Goal: Navigation & Orientation: Understand site structure

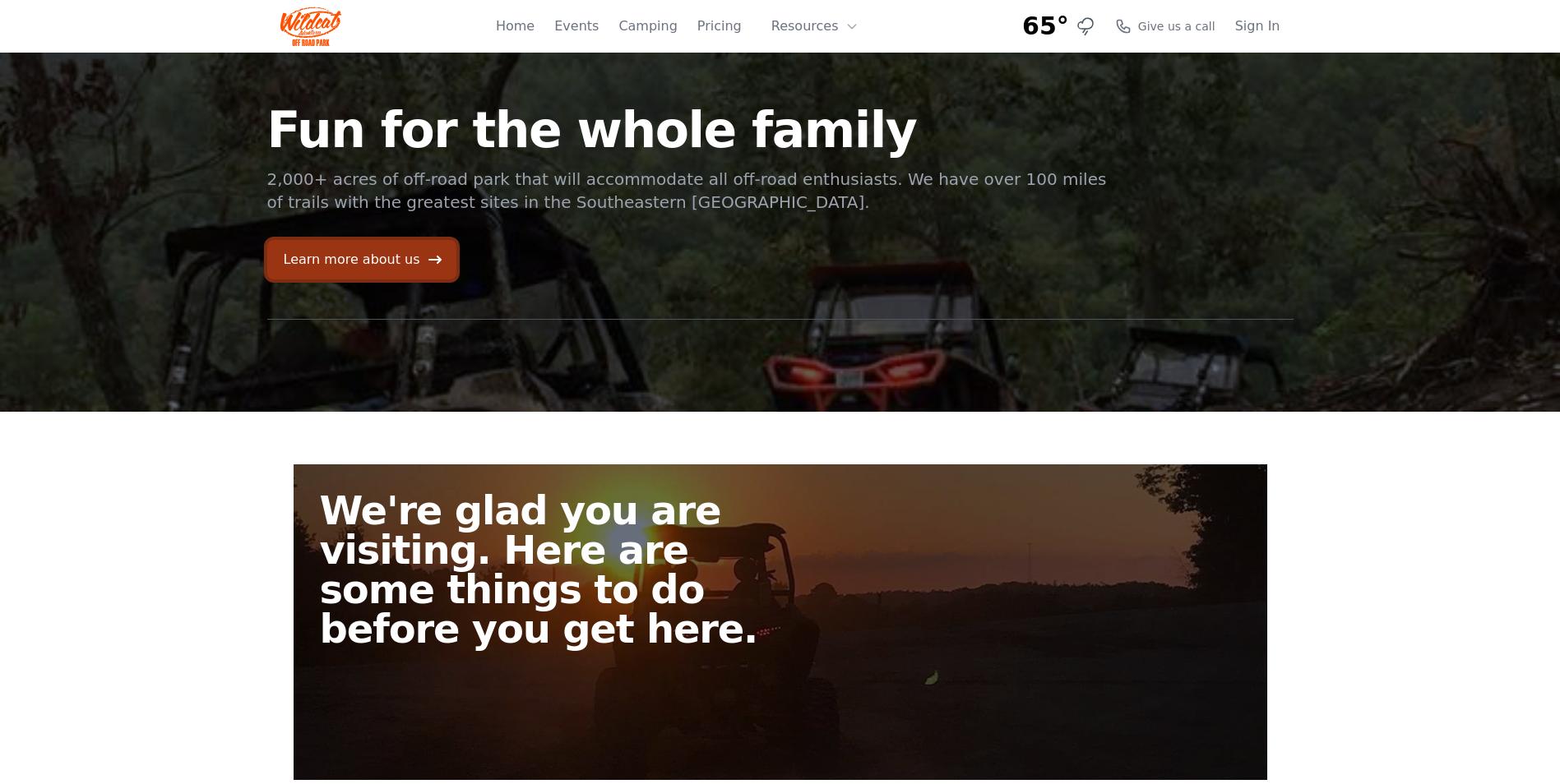
click at [327, 259] on link "Learn more about us" at bounding box center [362, 259] width 189 height 39
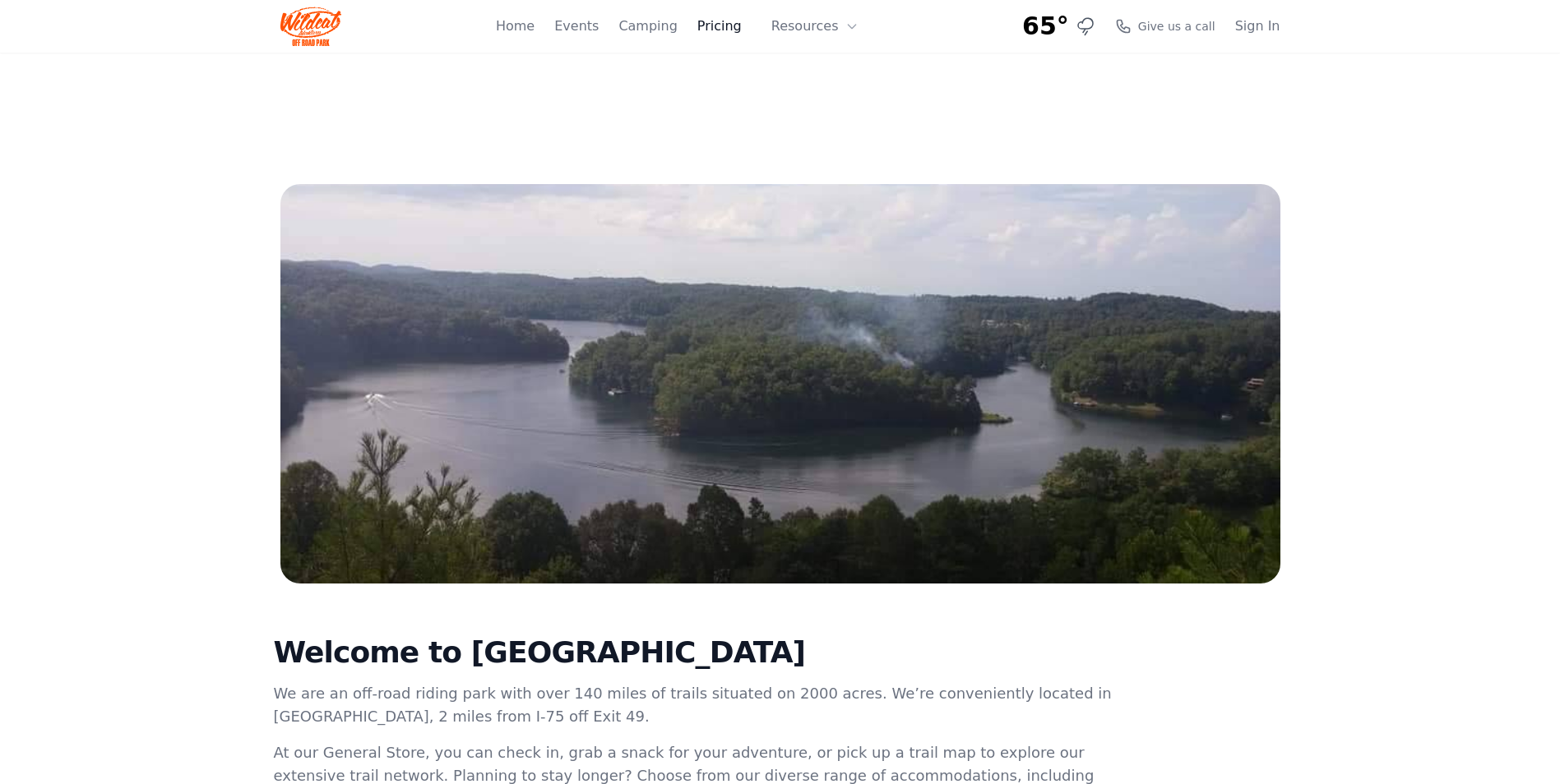
click at [726, 24] on link "Pricing" at bounding box center [720, 26] width 44 height 20
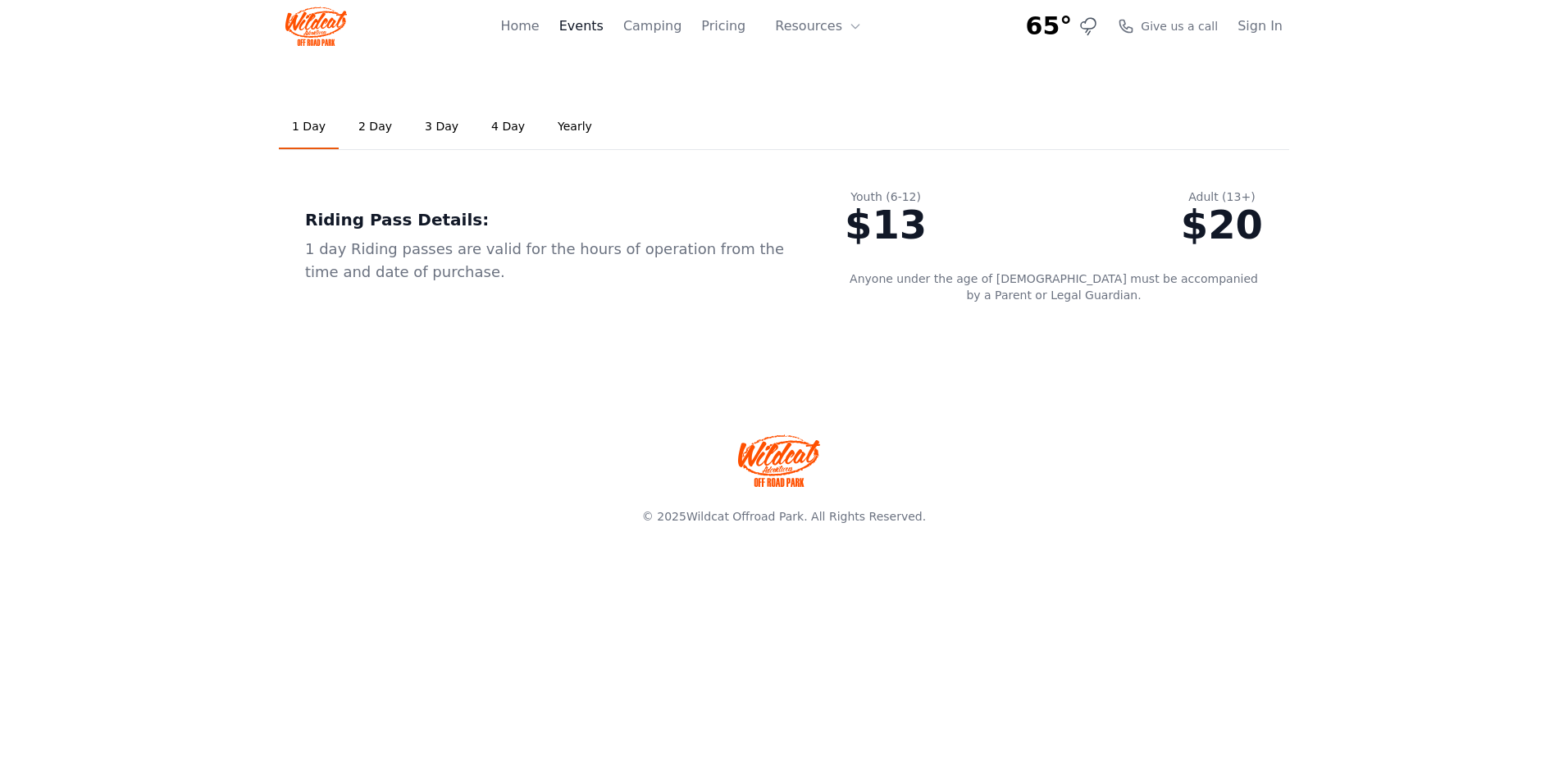
click at [604, 26] on link "Events" at bounding box center [581, 25] width 44 height 20
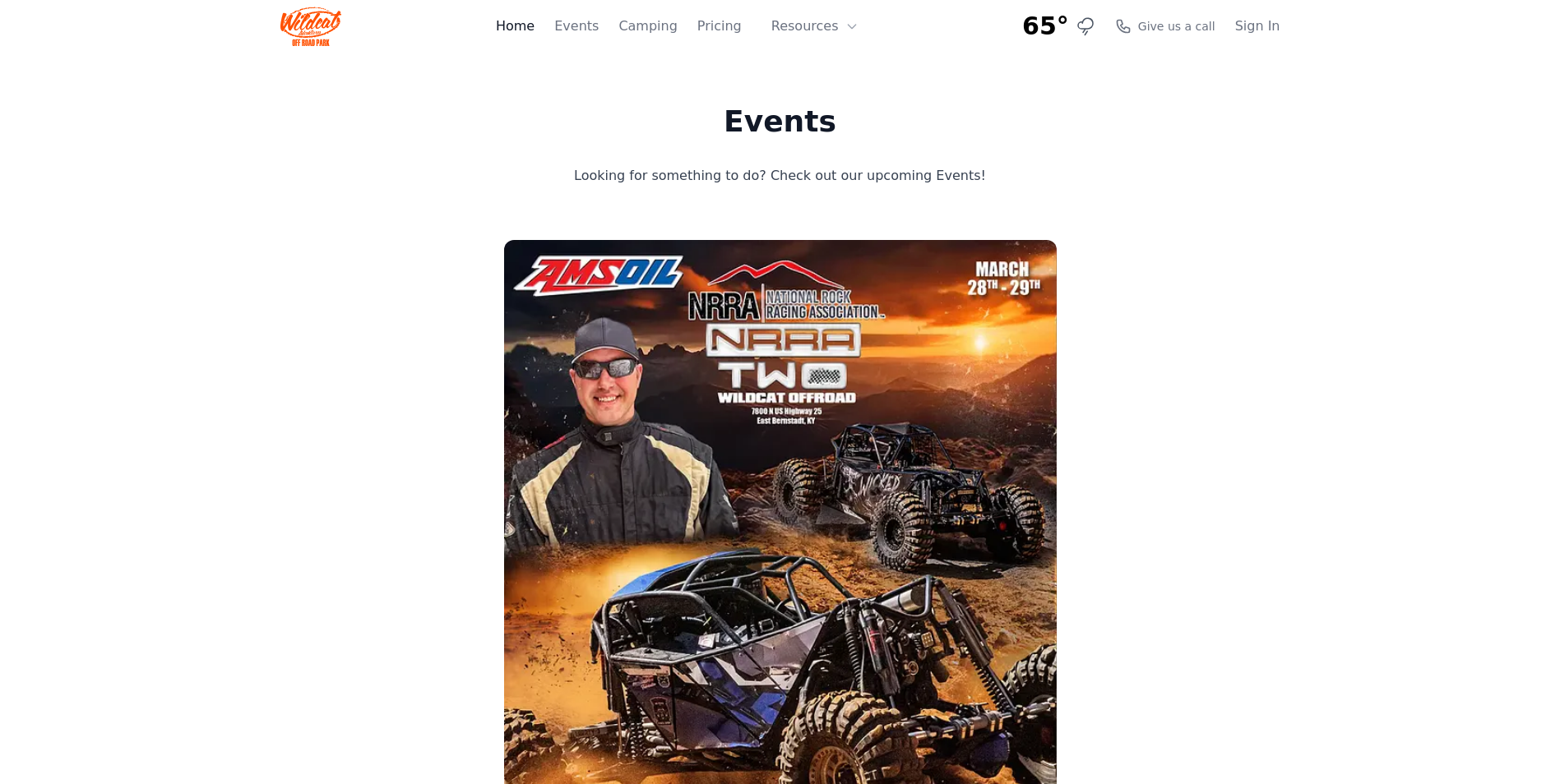
click at [526, 26] on link "Home" at bounding box center [515, 26] width 38 height 20
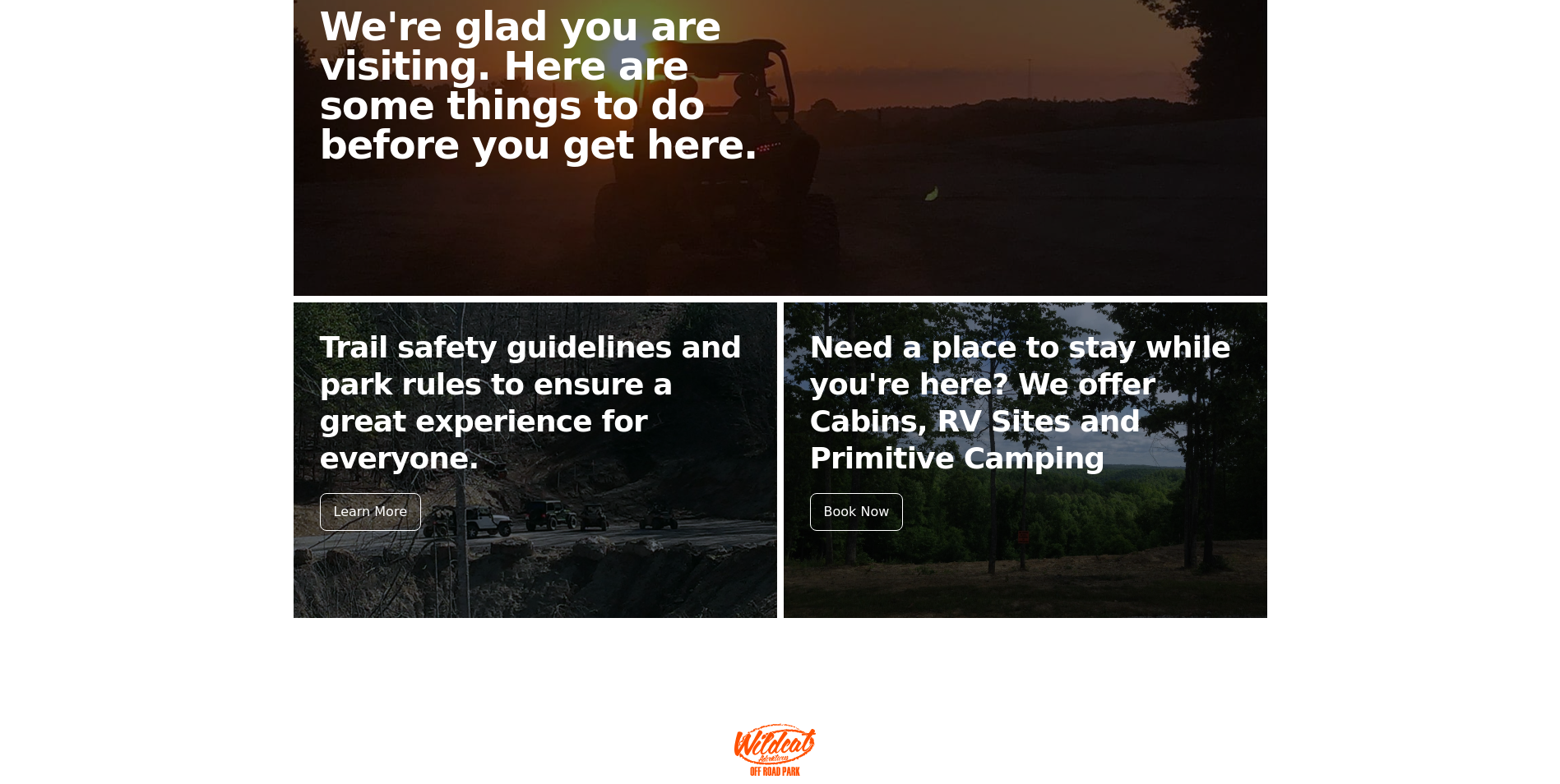
scroll to position [493, 0]
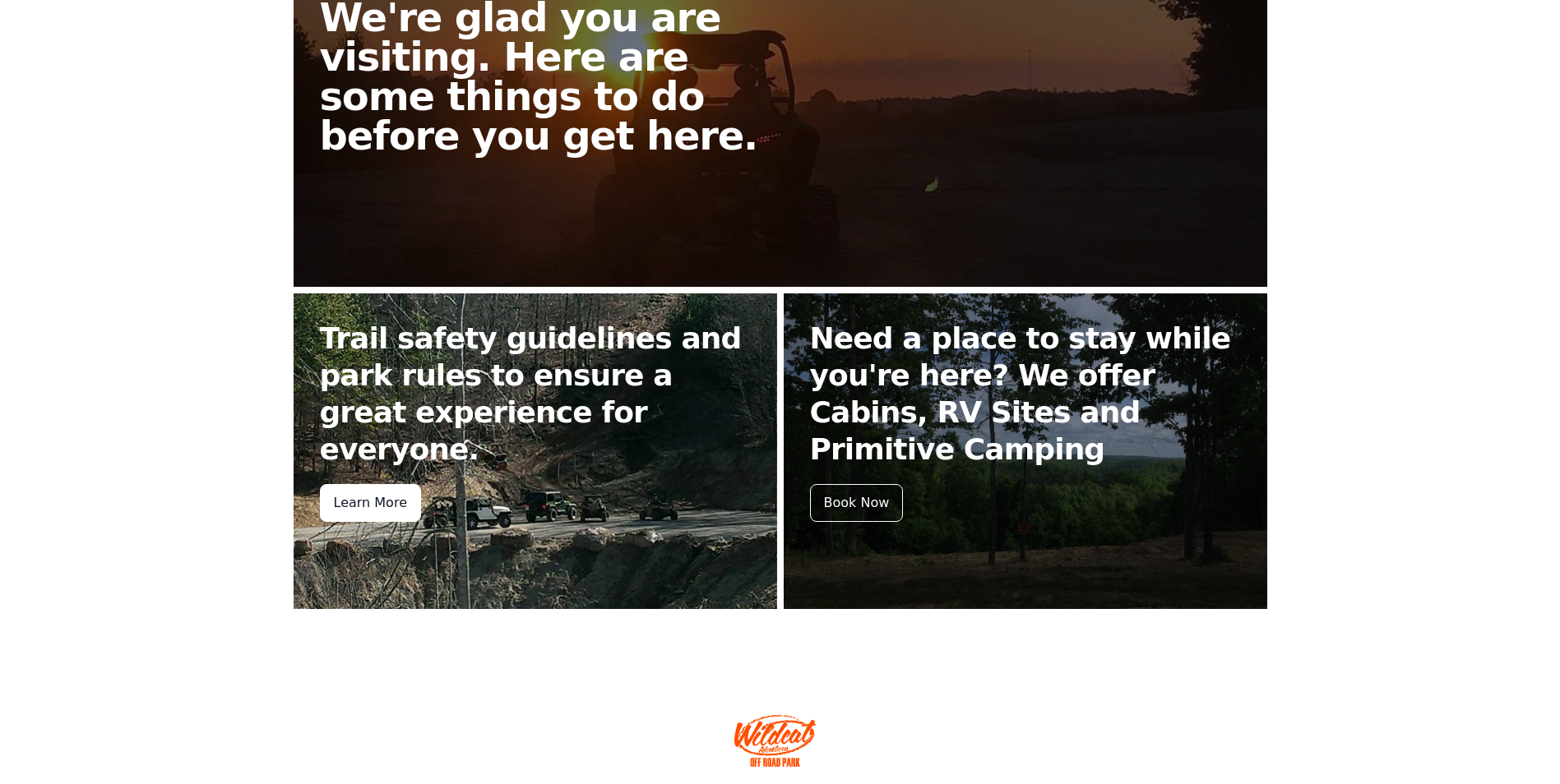
click at [360, 484] on div "Learn More" at bounding box center [370, 503] width 101 height 37
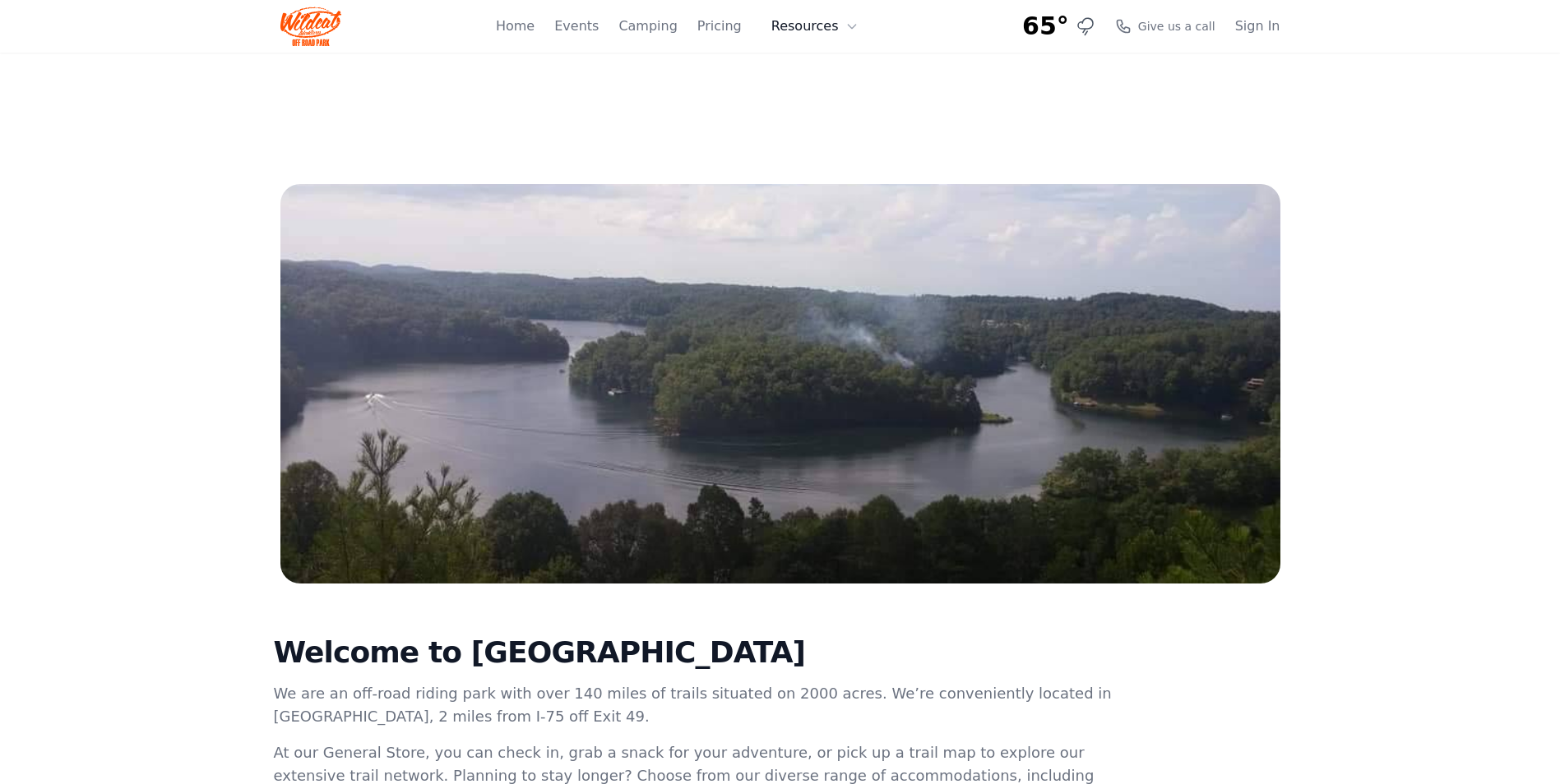
click at [808, 21] on button "Resources" at bounding box center [815, 26] width 107 height 33
click at [825, 65] on link "About" at bounding box center [840, 67] width 158 height 30
click at [647, 22] on link "Camping" at bounding box center [647, 26] width 59 height 20
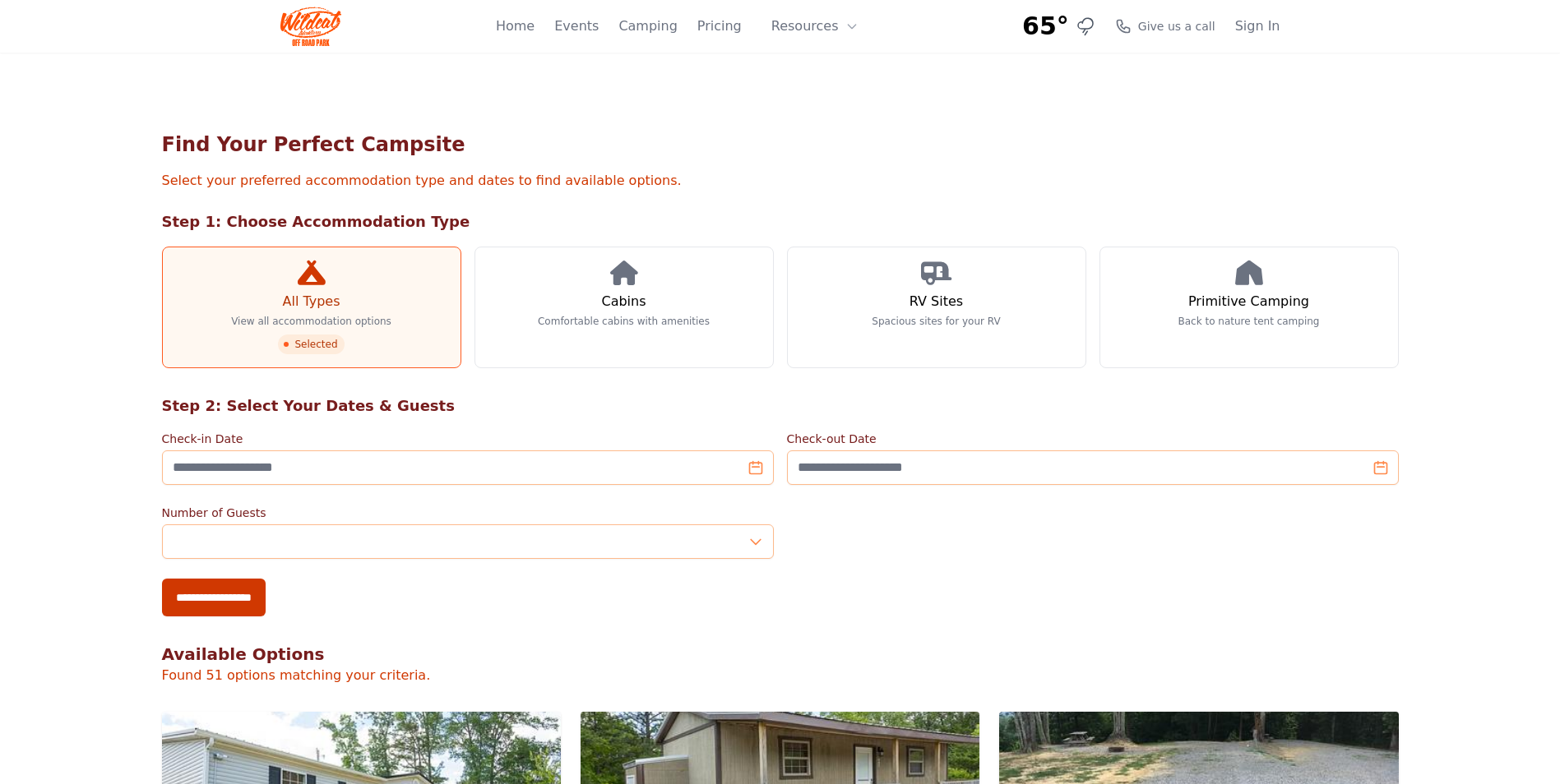
scroll to position [82, 0]
